Goal: Find contact information: Find contact information

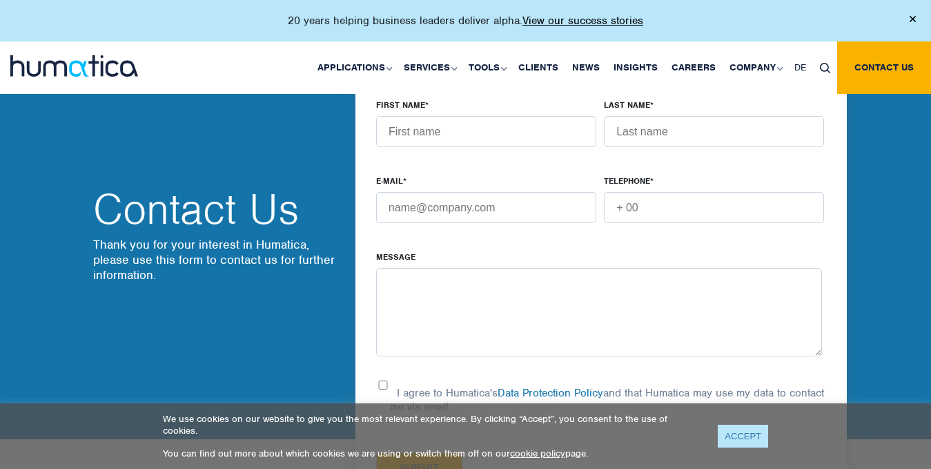
click at [738, 429] on link "ACCEPT" at bounding box center [743, 435] width 50 height 23
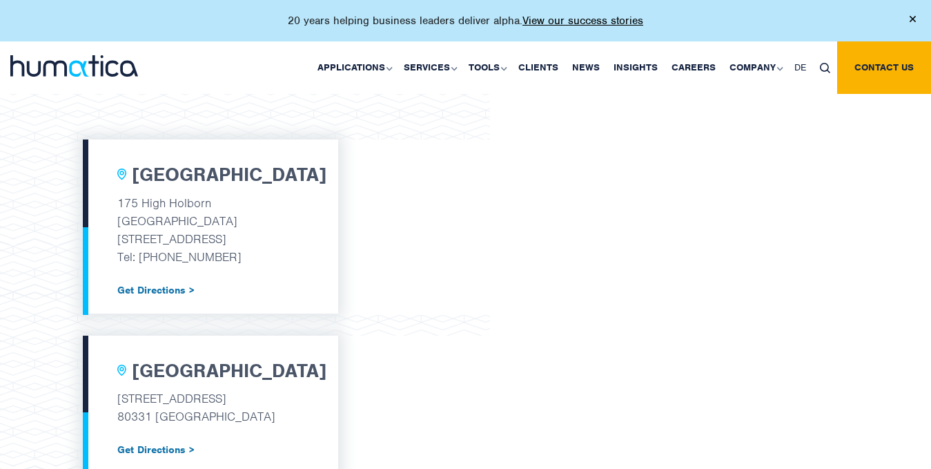
scroll to position [426, 0]
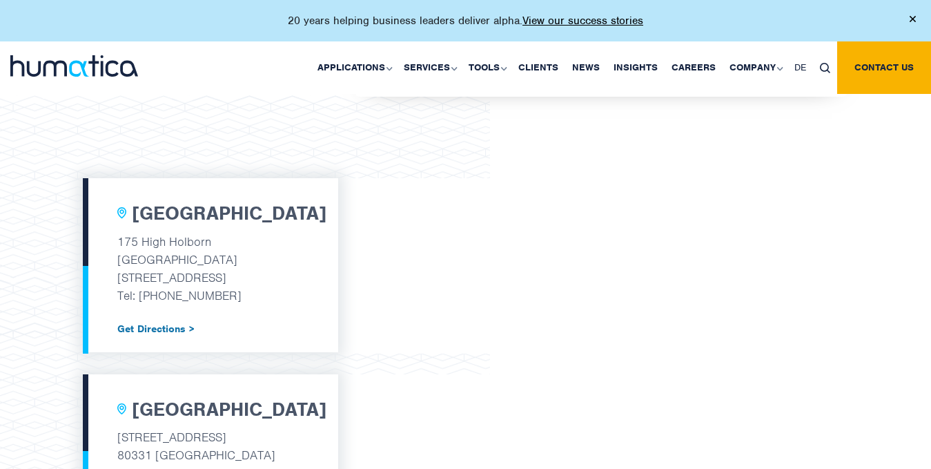
drag, startPoint x: 145, startPoint y: 295, endPoint x: 257, endPoint y: 297, distance: 111.8
click at [257, 297] on p "Tel: +44 (0) 7480 211237" at bounding box center [210, 295] width 186 height 18
copy p "44 (0) 7480 211237"
click at [317, 311] on div "London 175 High Holborn Tottenham Court Road London, WC1V 7AA Tel: +44 (0) 7480…" at bounding box center [210, 265] width 255 height 174
drag, startPoint x: 118, startPoint y: 242, endPoint x: 210, endPoint y: 242, distance: 92.5
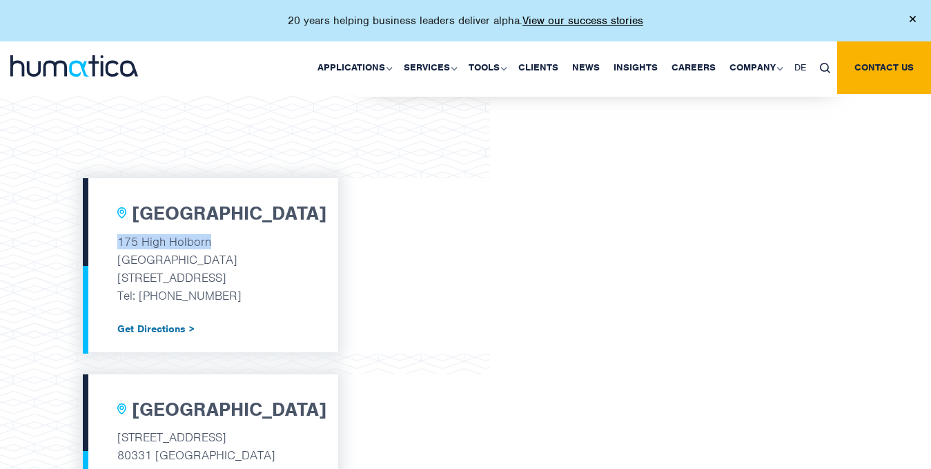
click at [210, 242] on p "175 High Holborn" at bounding box center [210, 242] width 186 height 18
copy p "175 High Holborn"
click at [309, 305] on div "London 175 High Holborn Tottenham Court Road London, WC1V 7AA Tel: +44 (0) 7480…" at bounding box center [210, 265] width 255 height 174
drag, startPoint x: 118, startPoint y: 256, endPoint x: 244, endPoint y: 259, distance: 125.6
click at [244, 259] on p "Tottenham Court Road" at bounding box center [210, 260] width 186 height 18
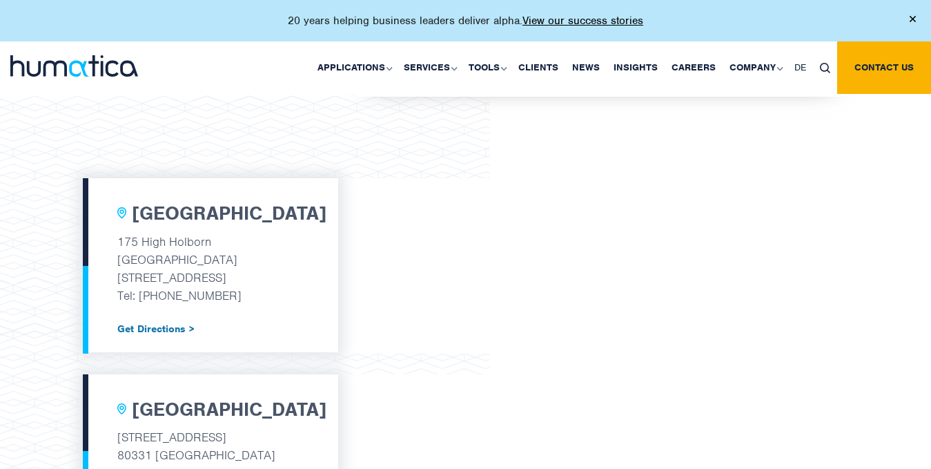
copy p "Tottenham Court Road"
click at [273, 295] on p "Tel: +44 (0) 7480 211237" at bounding box center [210, 295] width 186 height 18
drag, startPoint x: 116, startPoint y: 275, endPoint x: 239, endPoint y: 273, distance: 122.8
click at [239, 273] on div "London 175 High Holborn Tottenham Court Road London, WC1V 7AA Tel: +44 (0) 7480…" at bounding box center [210, 265] width 255 height 174
copy p "London, WC1V 7AA"
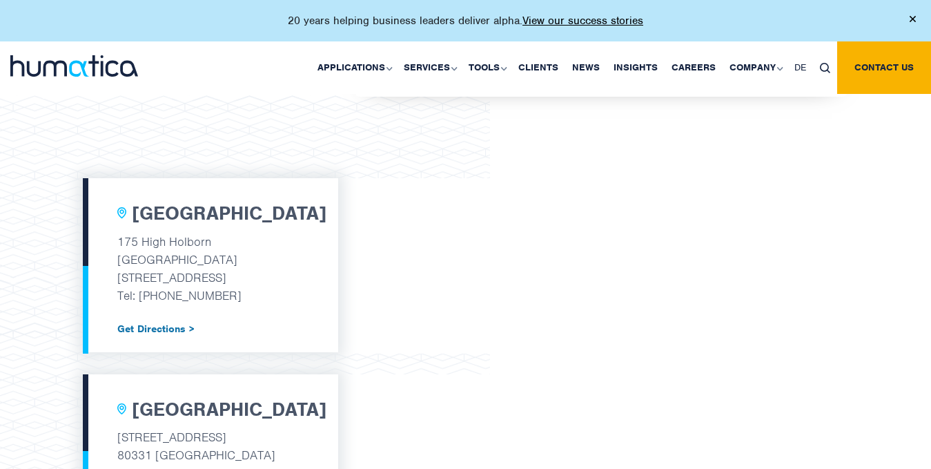
click at [308, 327] on div "London 175 High Holborn Tottenham Court Road London, WC1V 7AA Tel: +44 (0) 7480…" at bounding box center [210, 265] width 255 height 174
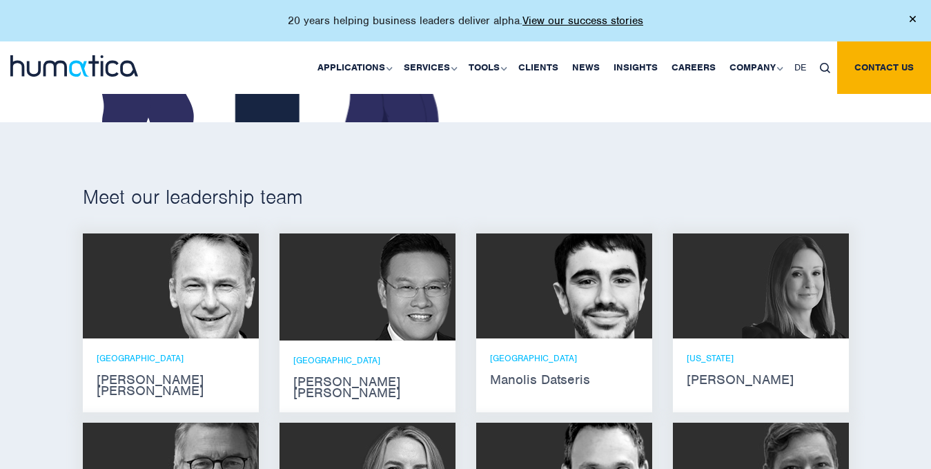
scroll to position [708, 0]
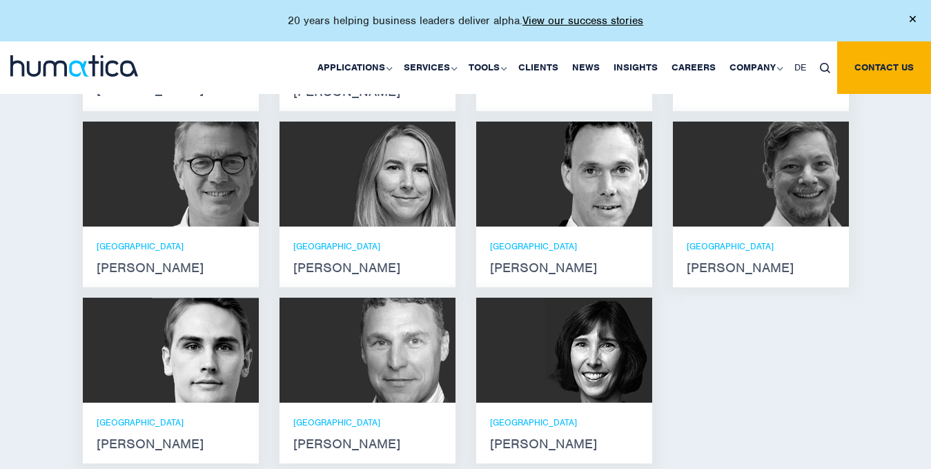
scroll to position [1048, 0]
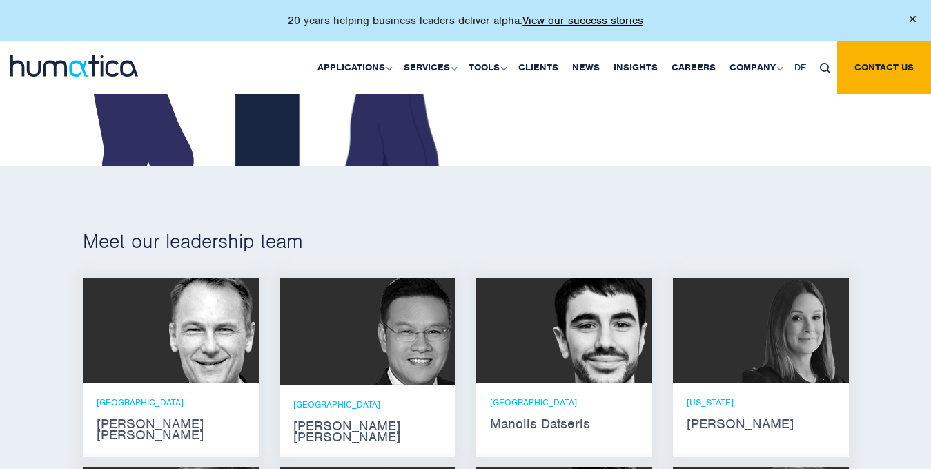
scroll to position [742, 0]
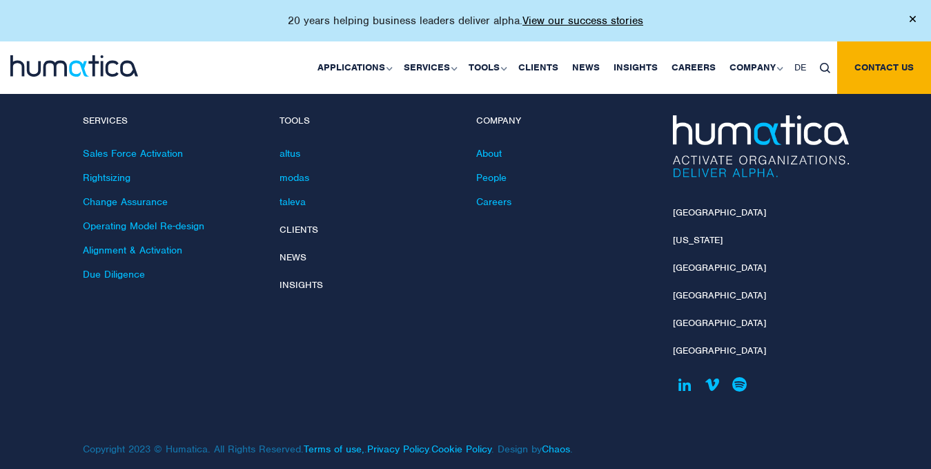
scroll to position [4077, 0]
